Goal: Information Seeking & Learning: Learn about a topic

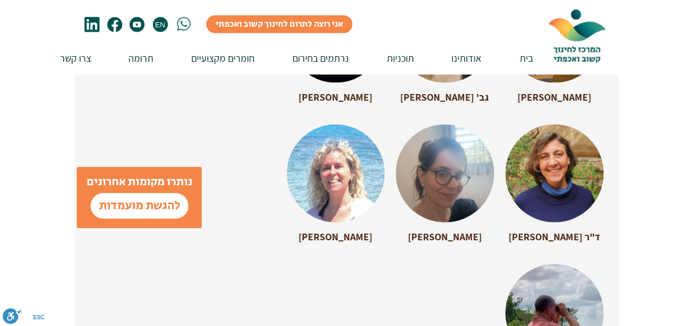
scroll to position [3225, 0]
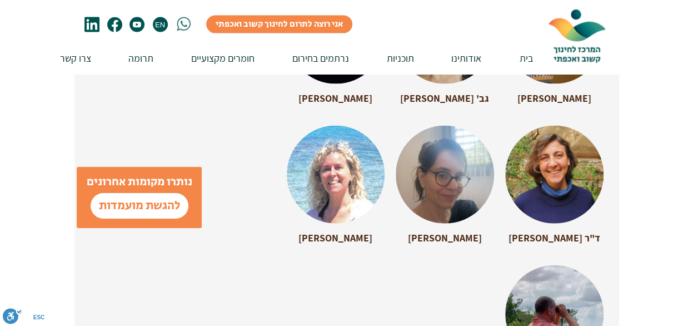
click at [332, 131] on div at bounding box center [336, 170] width 98 height 88
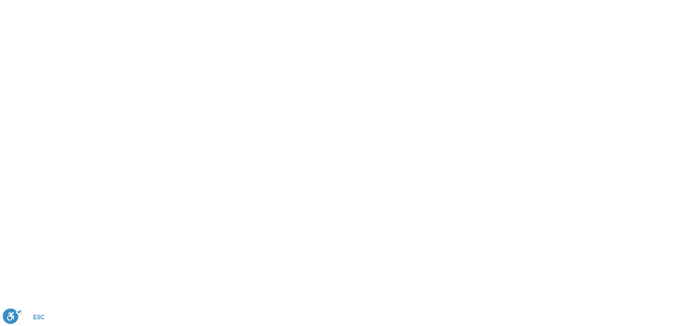
scroll to position [0, 0]
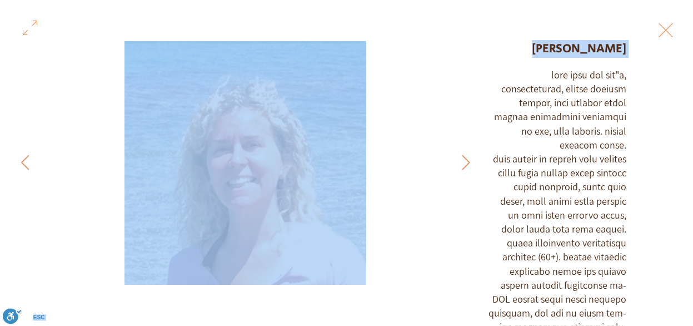
scroll to position [110, 0]
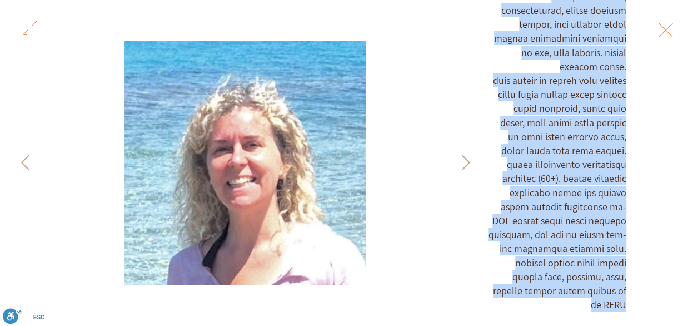
drag, startPoint x: 613, startPoint y: 102, endPoint x: 632, endPoint y: 300, distance: 199.4
click at [632, 300] on div "[PERSON_NAME]" at bounding box center [589, 162] width 208 height 325
copy div "lore ipsu dol sit"a, consecteturad, elitse doeiusm tempor, inci utlabor etdol m…"
click at [467, 161] on icon "Previous Item" at bounding box center [466, 162] width 8 height 15
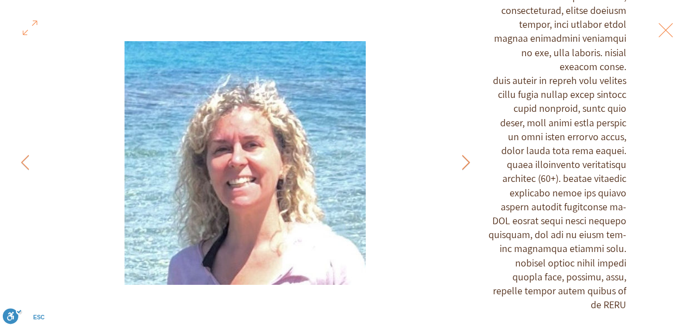
scroll to position [54, 0]
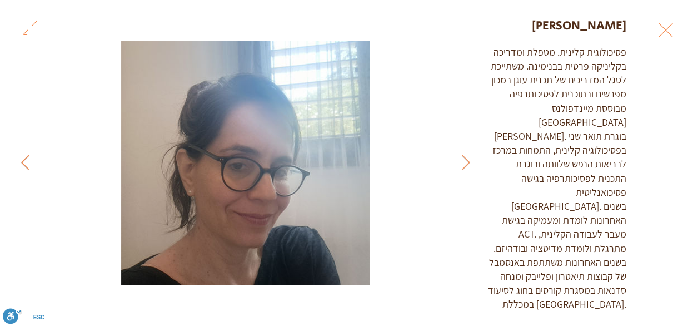
click at [24, 161] on icon "Next Item" at bounding box center [25, 162] width 8 height 15
